Goal: Find specific page/section: Find specific page/section

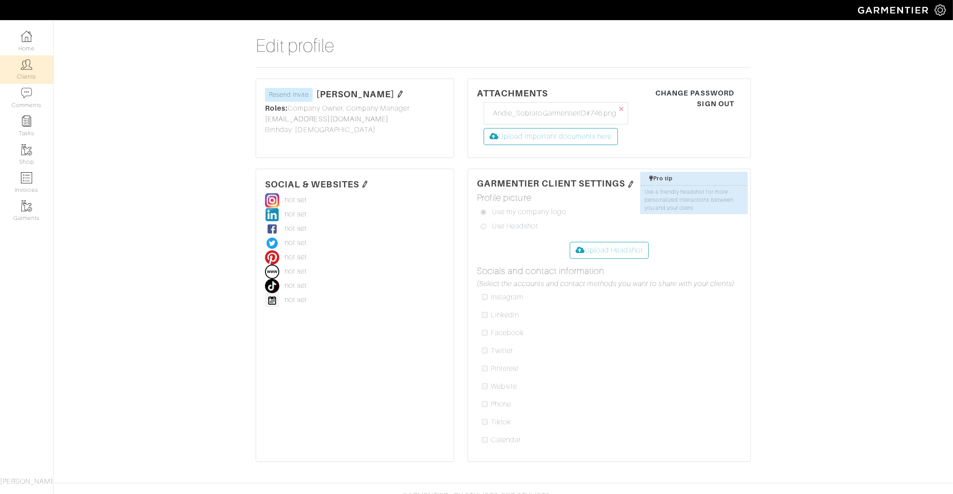
click at [22, 58] on link "Clients" at bounding box center [26, 69] width 53 height 28
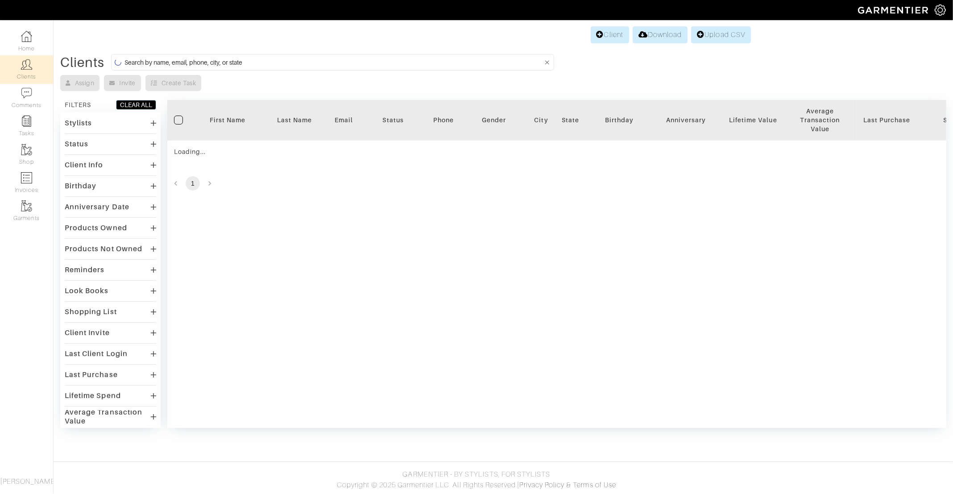
click at [273, 69] on form at bounding box center [332, 62] width 443 height 17
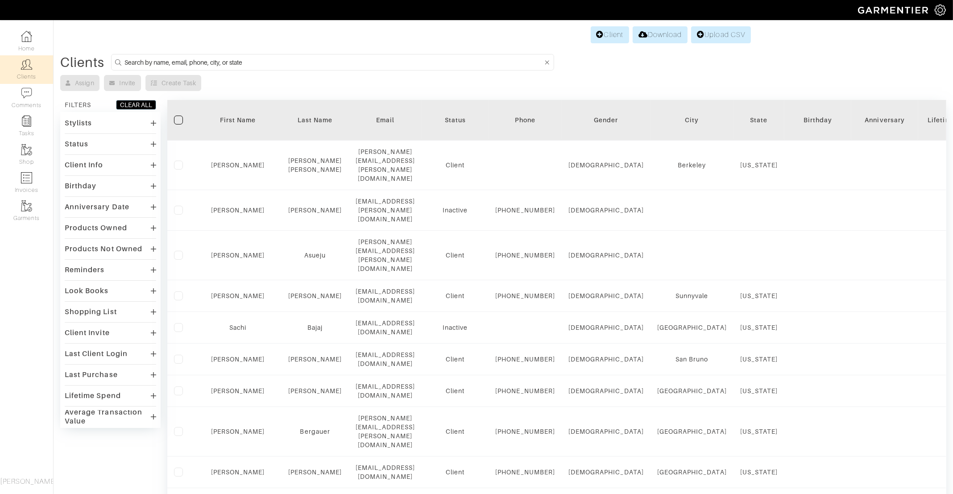
click at [271, 62] on input at bounding box center [334, 62] width 419 height 11
type input "dierdre"
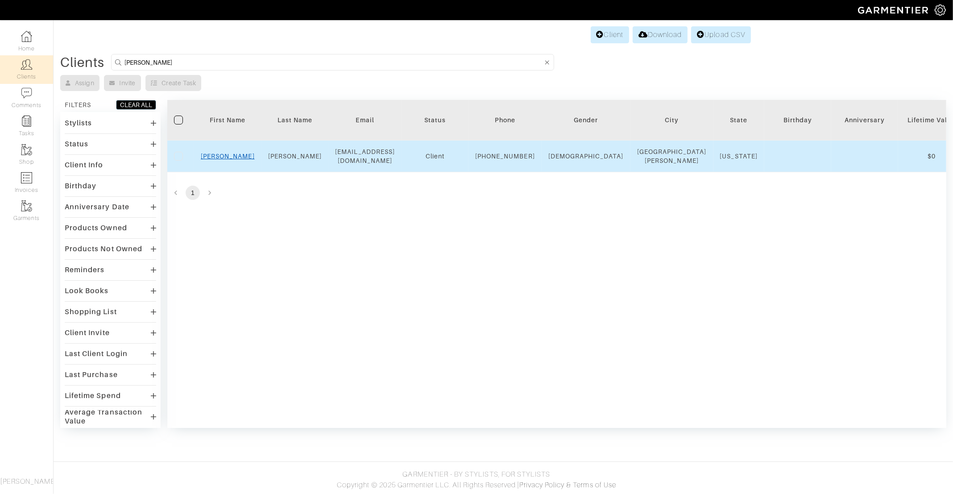
click at [227, 160] on link "Deirdre" at bounding box center [228, 156] width 54 height 7
